Goal: Task Accomplishment & Management: Manage account settings

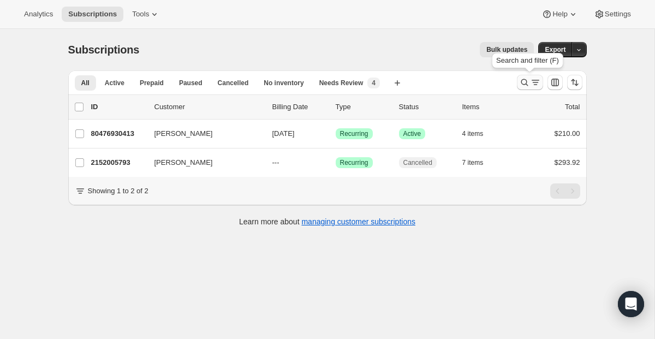
click at [525, 76] on button "Search and filter results" at bounding box center [530, 82] width 26 height 15
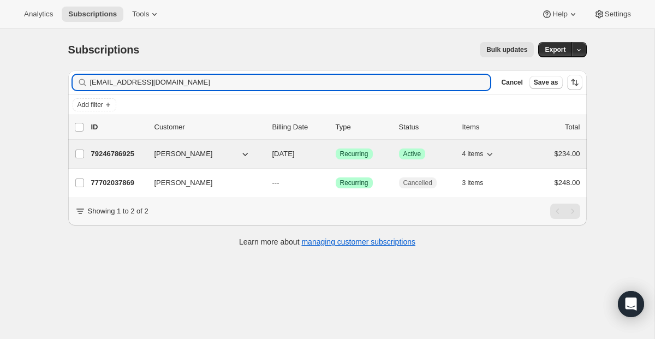
type input "[EMAIL_ADDRESS][DOMAIN_NAME]"
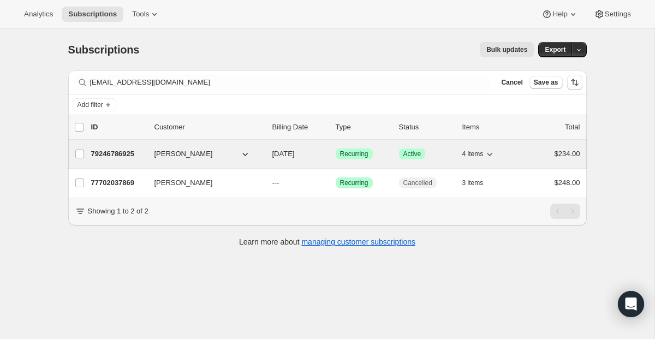
click at [348, 152] on span "Recurring" at bounding box center [354, 154] width 28 height 9
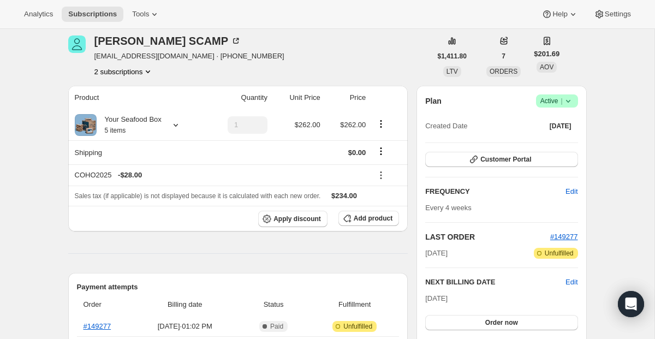
scroll to position [50, 0]
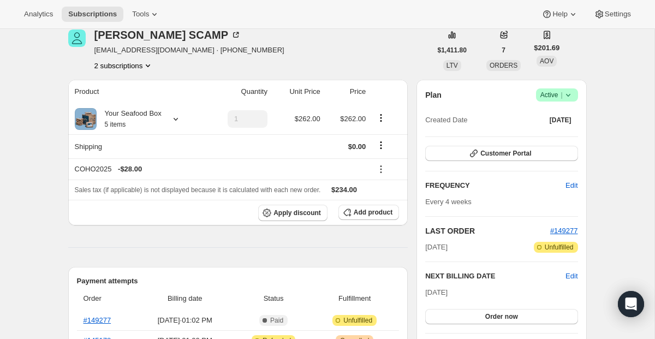
click at [71, 48] on div at bounding box center [76, 49] width 17 height 41
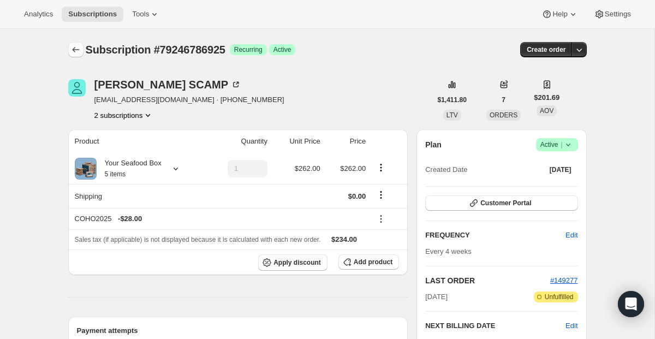
click at [75, 51] on icon "Subscriptions" at bounding box center [75, 49] width 11 height 11
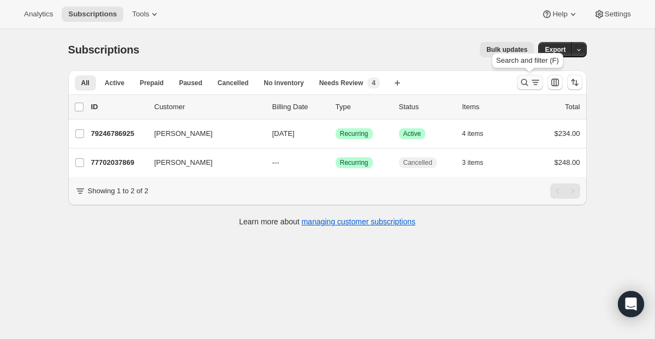
click at [533, 89] on button "Search and filter results" at bounding box center [530, 82] width 26 height 15
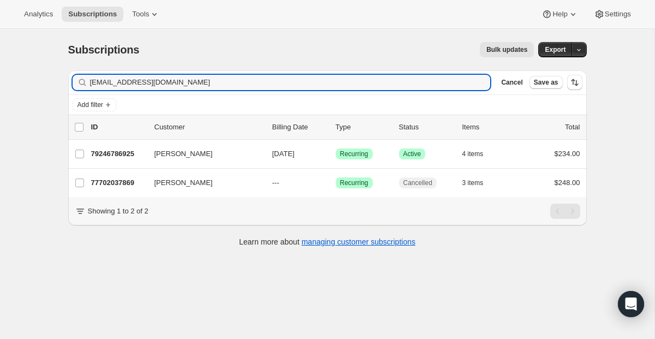
drag, startPoint x: 205, startPoint y: 76, endPoint x: 16, endPoint y: 76, distance: 188.3
click at [16, 76] on div "Subscriptions. This page is ready Subscriptions Bulk updates More actions Bulk …" at bounding box center [327, 198] width 654 height 339
click at [198, 88] on input "[EMAIL_ADDRESS][DOMAIN_NAME]" at bounding box center [290, 82] width 401 height 15
drag, startPoint x: 202, startPoint y: 81, endPoint x: 6, endPoint y: 61, distance: 197.0
click at [6, 61] on div "Subscriptions. This page is ready Subscriptions Bulk updates More actions Bulk …" at bounding box center [327, 198] width 654 height 339
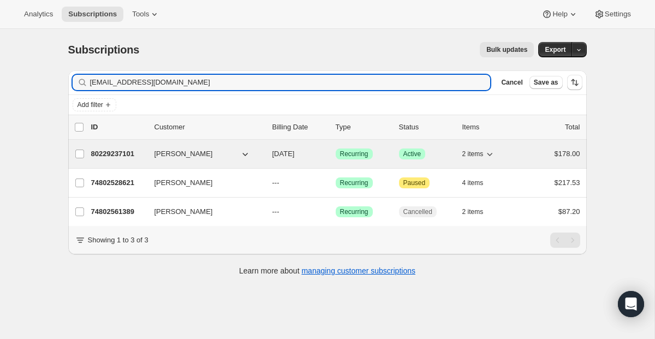
type input "[EMAIL_ADDRESS][DOMAIN_NAME]"
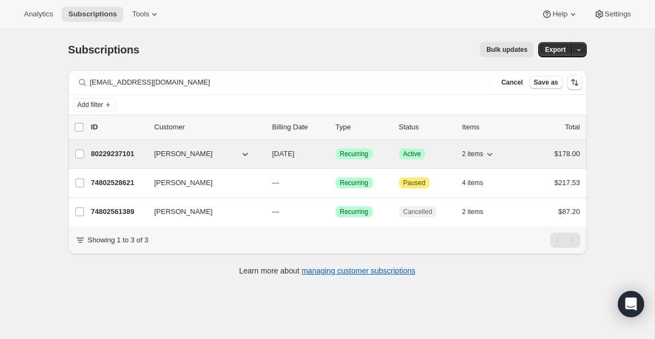
click at [350, 157] on span "Recurring" at bounding box center [354, 154] width 28 height 9
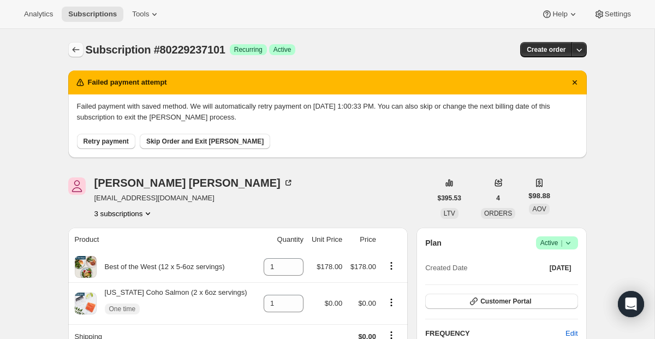
click at [74, 49] on icon "Subscriptions" at bounding box center [75, 49] width 11 height 11
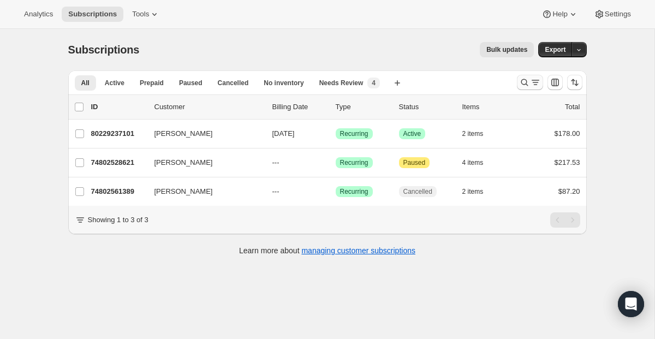
click at [517, 80] on button "Search and filter results" at bounding box center [530, 82] width 26 height 15
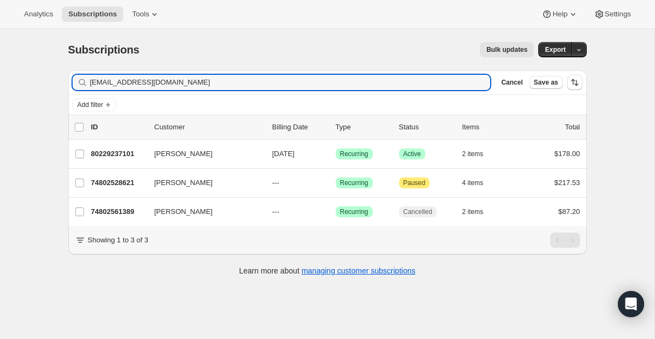
drag, startPoint x: 230, startPoint y: 87, endPoint x: -14, endPoint y: 71, distance: 243.9
click at [0, 71] on html "Analytics Subscriptions Tools Help Settings Skip to content Subscriptions. This…" at bounding box center [327, 169] width 655 height 339
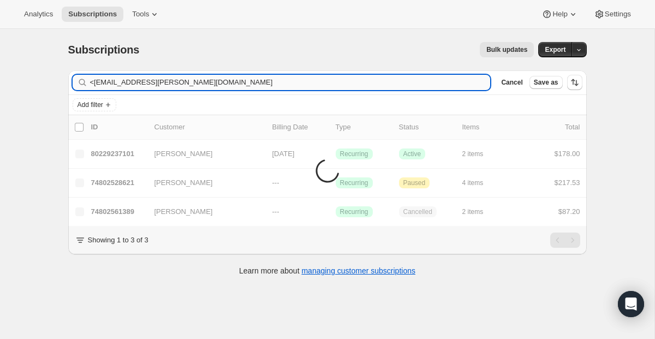
click at [94, 81] on input "<[EMAIL_ADDRESS][PERSON_NAME][DOMAIN_NAME]" at bounding box center [290, 82] width 401 height 15
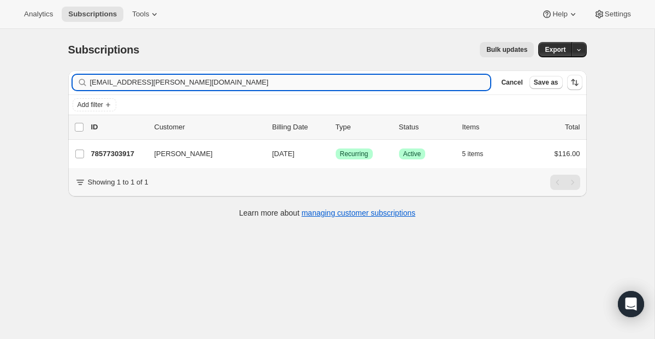
click at [254, 85] on input "[EMAIL_ADDRESS][PERSON_NAME][DOMAIN_NAME]" at bounding box center [290, 82] width 401 height 15
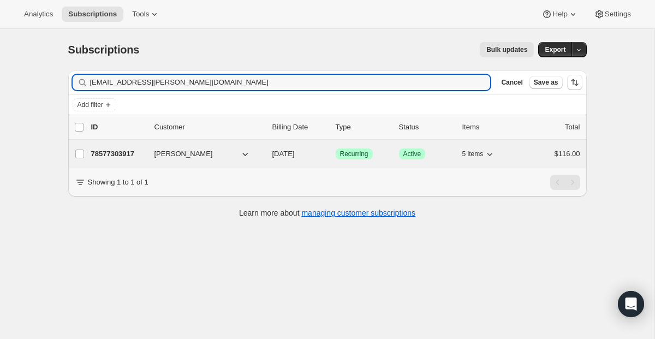
type input "[EMAIL_ADDRESS][PERSON_NAME][DOMAIN_NAME]"
click at [341, 156] on span "Recurring" at bounding box center [354, 154] width 28 height 9
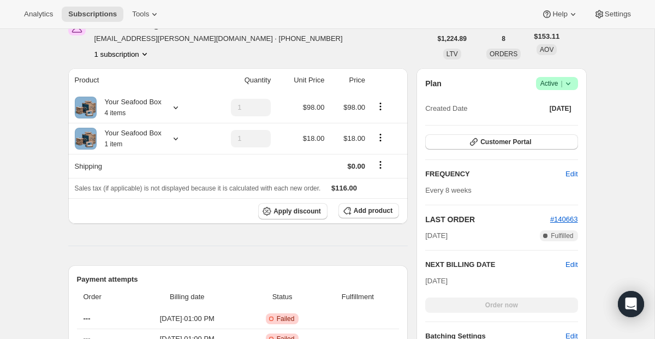
scroll to position [110, 0]
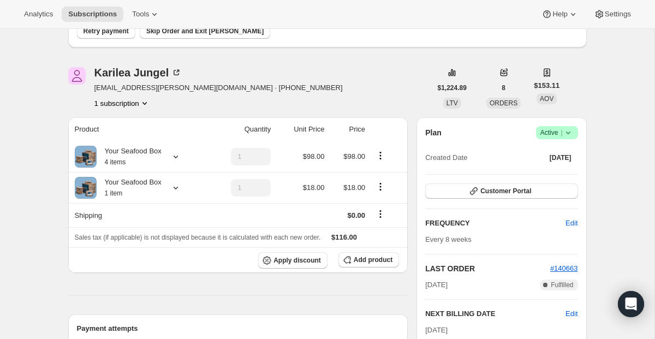
click at [557, 136] on span "Active |" at bounding box center [556, 132] width 33 height 11
click at [550, 147] on button "Pause subscription" at bounding box center [552, 153] width 68 height 17
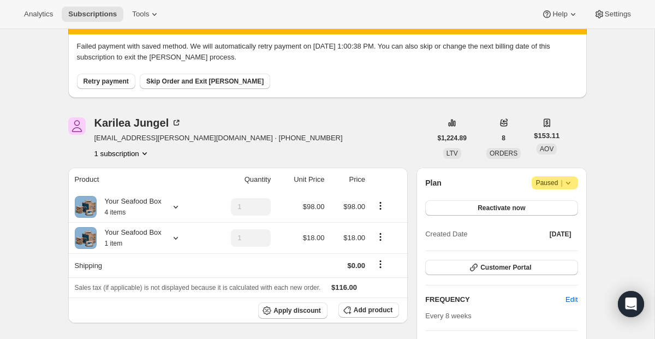
scroll to position [0, 0]
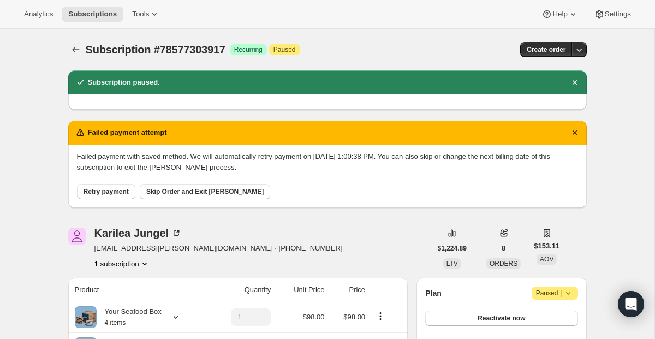
click at [84, 53] on div at bounding box center [76, 49] width 17 height 15
click at [71, 49] on icon "Subscriptions" at bounding box center [75, 49] width 11 height 11
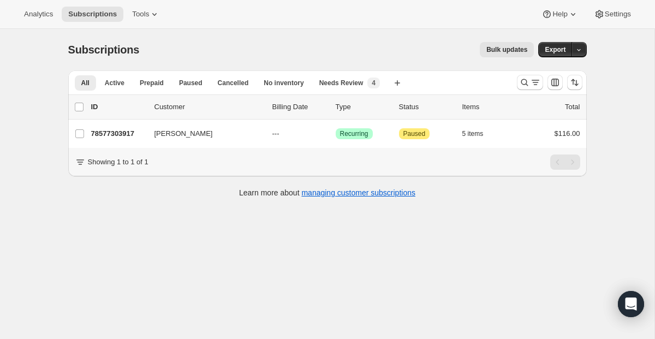
click at [513, 80] on div at bounding box center [549, 82] width 74 height 22
click at [522, 80] on icon "Search and filter results" at bounding box center [524, 82] width 11 height 11
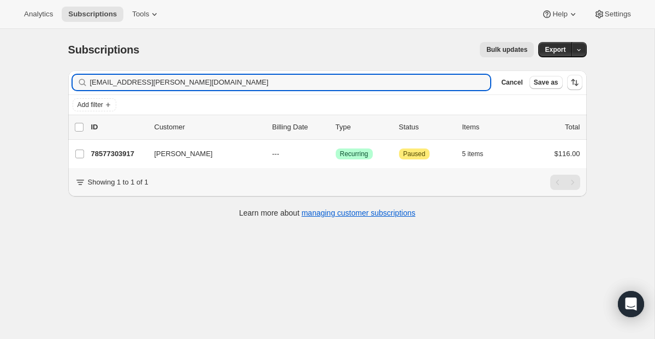
drag, startPoint x: 284, startPoint y: 78, endPoint x: 42, endPoint y: 49, distance: 243.5
click at [42, 49] on div "Subscriptions. This page is ready Subscriptions Bulk updates More actions Bulk …" at bounding box center [327, 198] width 654 height 339
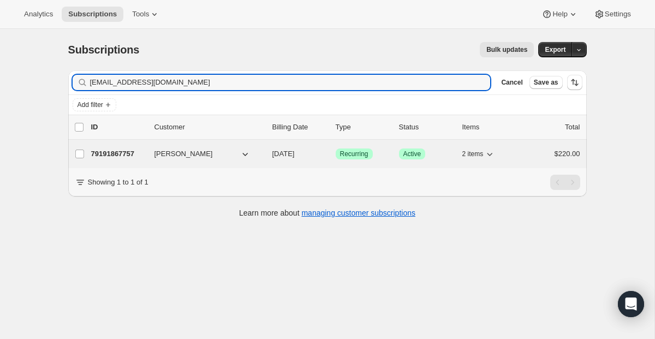
type input "[EMAIL_ADDRESS][DOMAIN_NAME]"
click at [351, 148] on span "Success Recurring" at bounding box center [354, 153] width 37 height 11
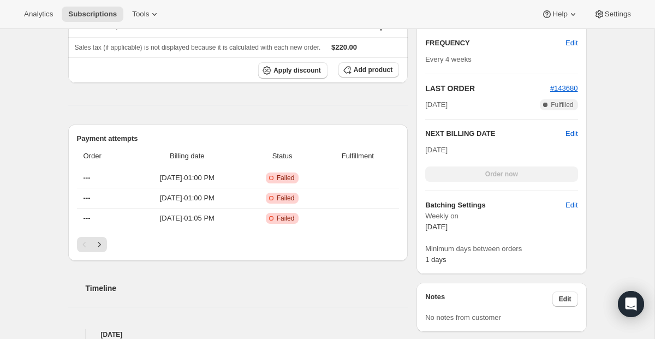
scroll to position [324, 0]
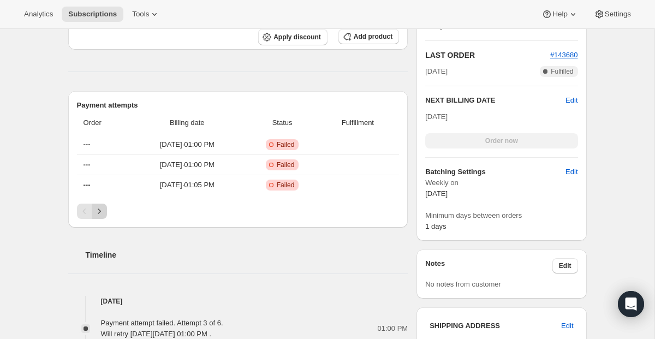
click at [100, 207] on icon "Next" at bounding box center [99, 211] width 11 height 11
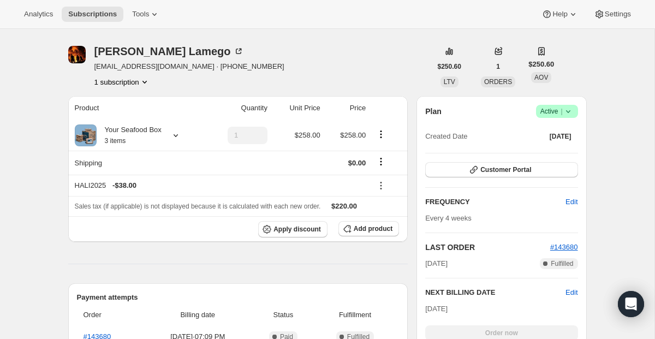
scroll to position [0, 0]
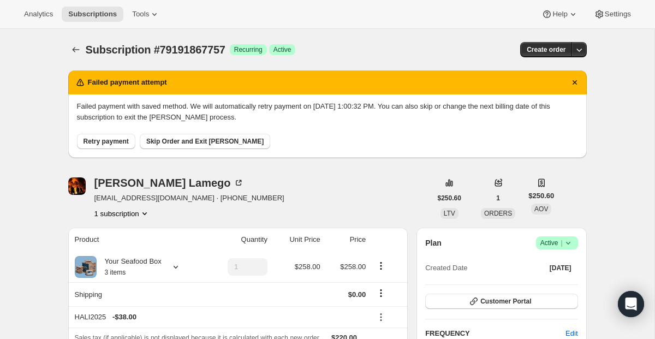
click at [552, 240] on span "Active |" at bounding box center [556, 242] width 33 height 11
click at [539, 276] on button "Cancel subscription" at bounding box center [552, 282] width 68 height 17
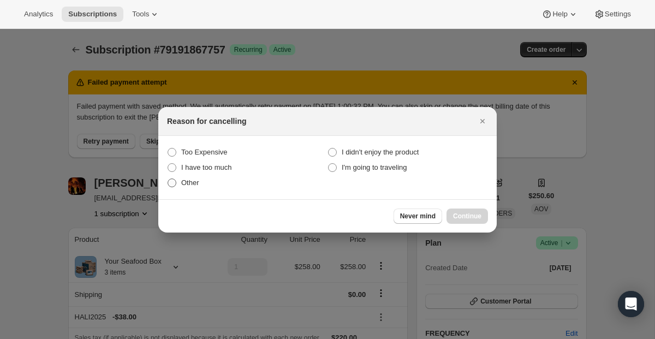
click at [194, 178] on span "Other" at bounding box center [190, 182] width 18 height 8
click at [168, 178] on input "Other" at bounding box center [168, 178] width 1 height 1
radio input "true"
click at [450, 209] on button "Continue" at bounding box center [466, 215] width 41 height 15
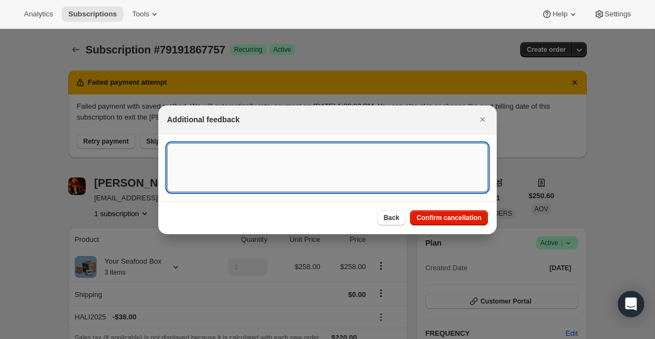
click at [297, 149] on textarea ":r74f:" at bounding box center [327, 167] width 321 height 49
type textarea "Canceled"
click at [426, 217] on span "Confirm cancellation" at bounding box center [448, 217] width 65 height 9
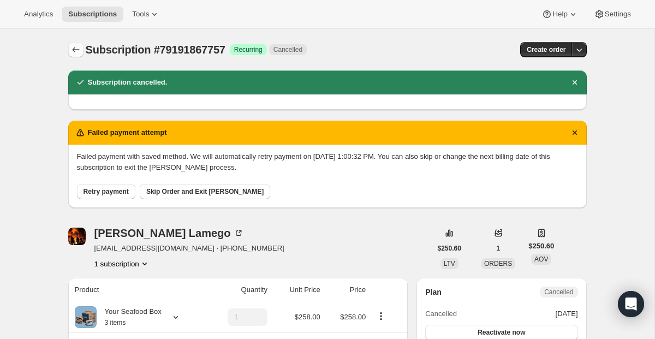
click at [73, 55] on button "Subscriptions" at bounding box center [75, 49] width 15 height 15
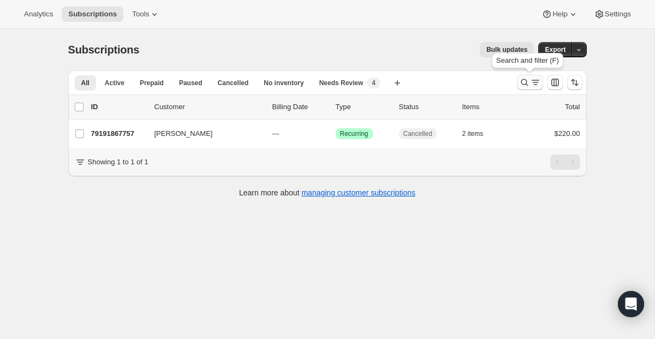
click at [524, 80] on icon "Search and filter results" at bounding box center [524, 82] width 11 height 11
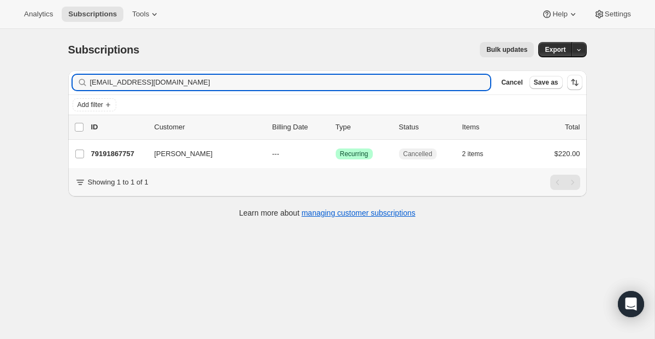
drag, startPoint x: 237, startPoint y: 84, endPoint x: -3, endPoint y: 57, distance: 241.6
click at [0, 57] on html "Analytics Subscriptions Tools Help Settings Skip to content Subscriptions. This…" at bounding box center [327, 169] width 655 height 339
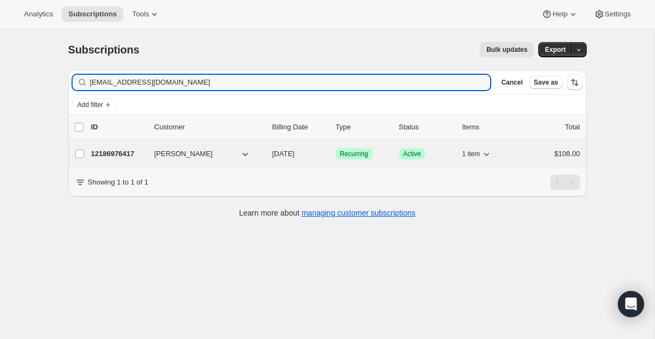
type input "[EMAIL_ADDRESS][DOMAIN_NAME]"
click at [353, 152] on span "Recurring" at bounding box center [354, 154] width 28 height 9
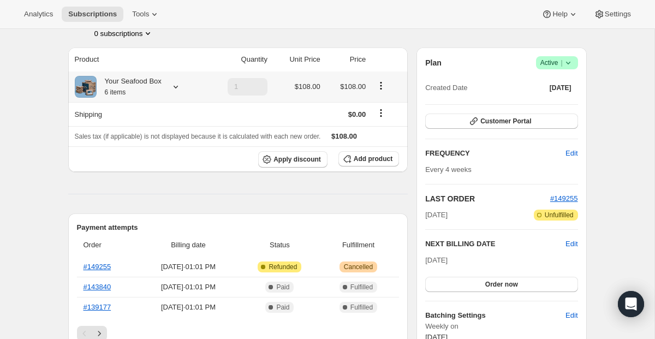
scroll to position [94, 0]
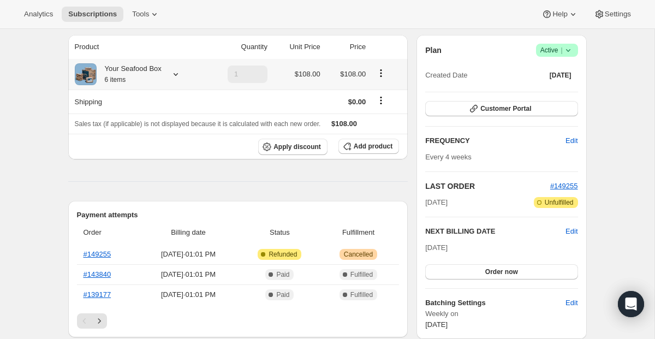
click at [180, 73] on icon at bounding box center [175, 74] width 11 height 11
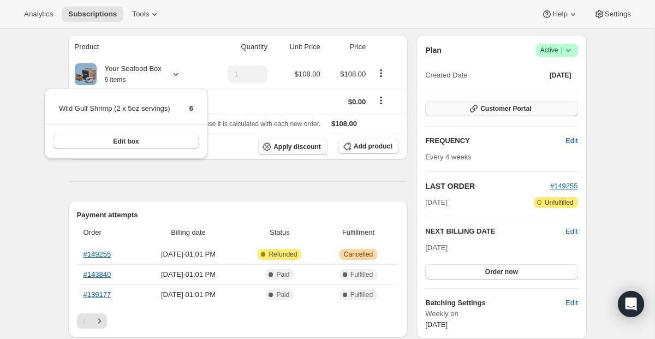
click at [489, 106] on span "Customer Portal" at bounding box center [505, 108] width 51 height 9
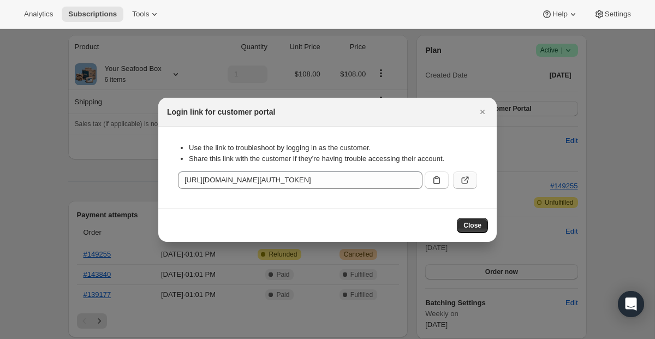
click at [468, 184] on icon ":r7cj:" at bounding box center [464, 180] width 11 height 11
click at [483, 108] on icon "Close" at bounding box center [482, 111] width 11 height 11
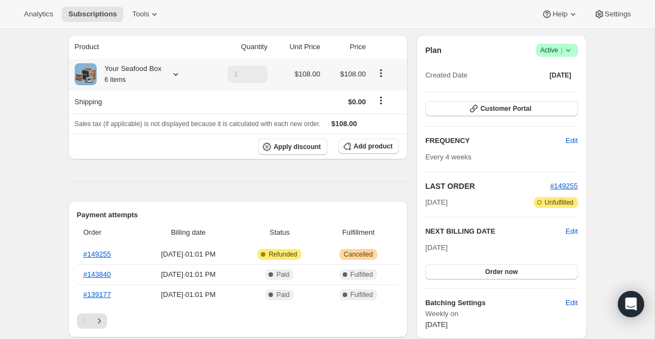
scroll to position [0, 0]
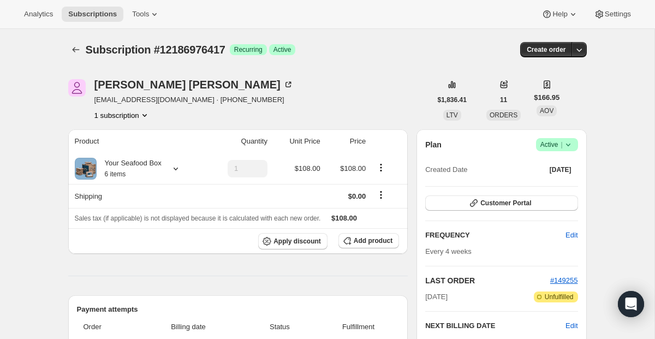
click at [69, 50] on button "Subscriptions" at bounding box center [75, 49] width 15 height 15
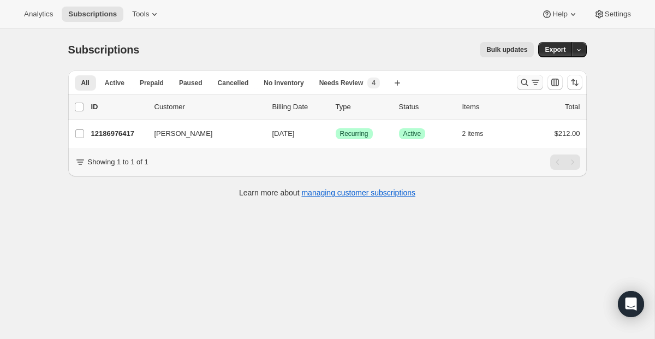
click at [530, 87] on icon "Search and filter results" at bounding box center [535, 82] width 11 height 11
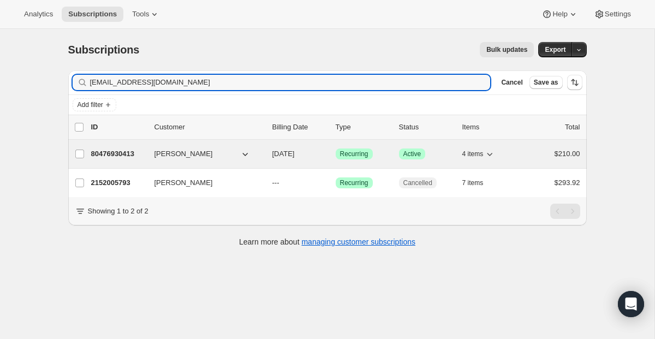
type input "[EMAIL_ADDRESS][DOMAIN_NAME]"
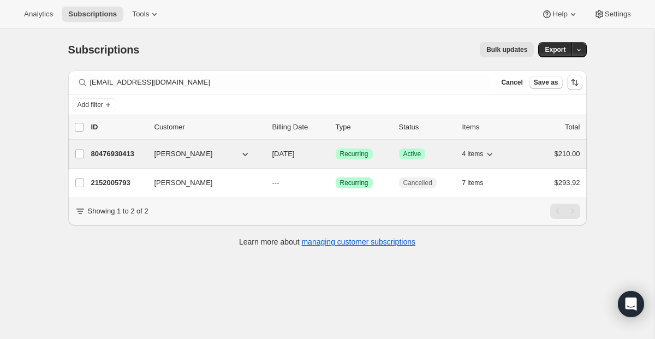
click at [351, 160] on div "80476930413 [PERSON_NAME] [DATE] Success Recurring Success Active 4 items $210.…" at bounding box center [335, 153] width 489 height 15
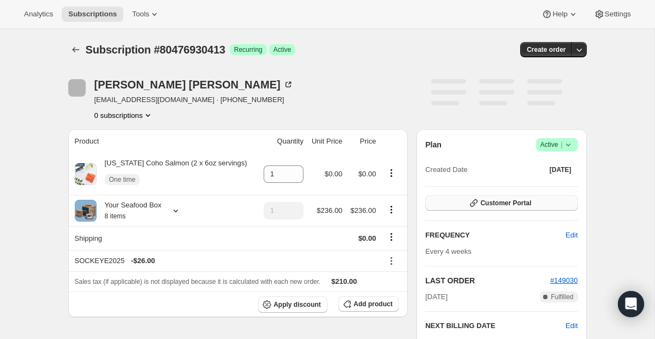
click at [478, 203] on icon "button" at bounding box center [473, 203] width 11 height 11
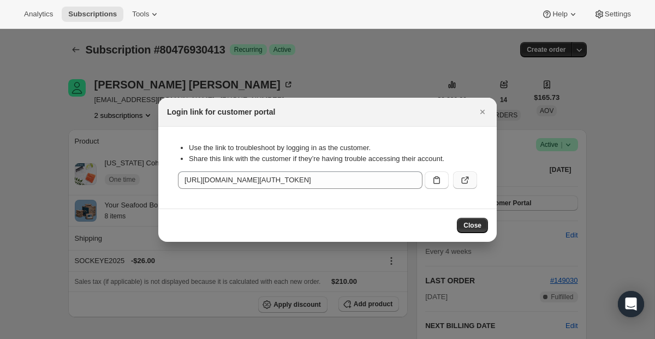
click at [469, 176] on icon ":r7hb:" at bounding box center [464, 180] width 11 height 11
